Goal: Find specific page/section: Find specific page/section

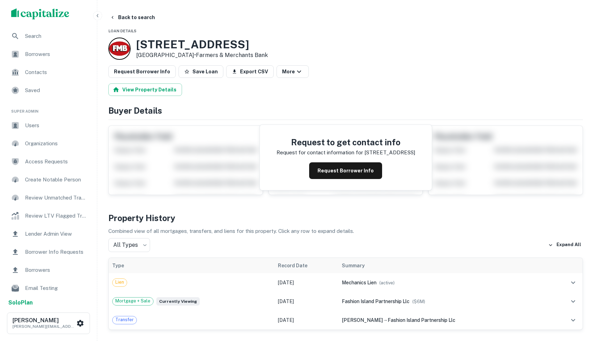
click at [52, 3] on div "scrollable content" at bounding box center [48, 14] width 97 height 28
click at [47, 31] on div "Search" at bounding box center [49, 36] width 86 height 17
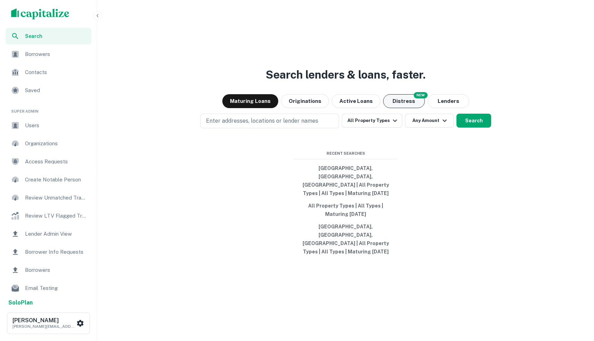
click at [401, 108] on button "Distress" at bounding box center [404, 101] width 42 height 14
